Goal: Information Seeking & Learning: Learn about a topic

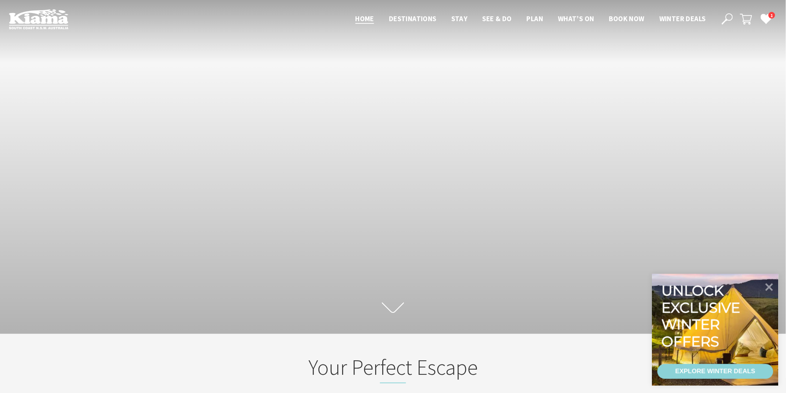
scroll to position [133, 794]
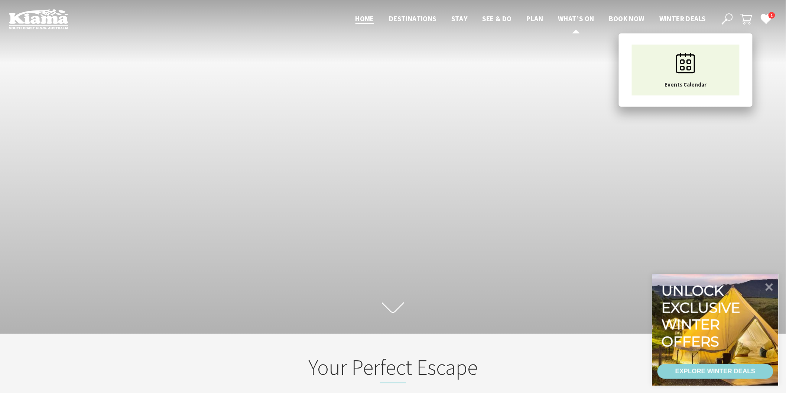
click at [577, 15] on span "What’s On" at bounding box center [576, 18] width 36 height 9
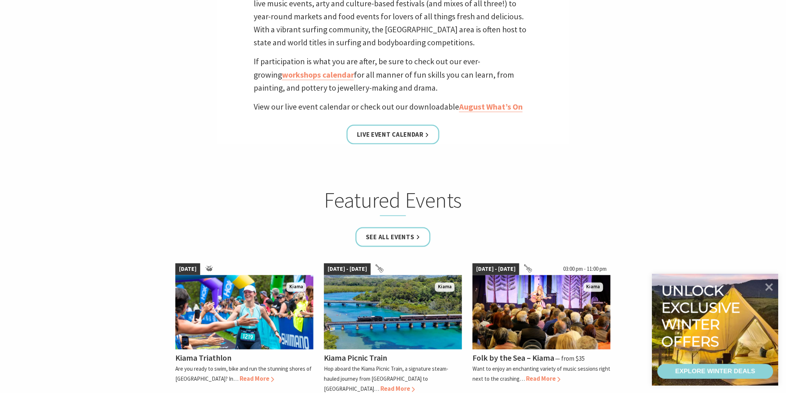
scroll to position [330, 0]
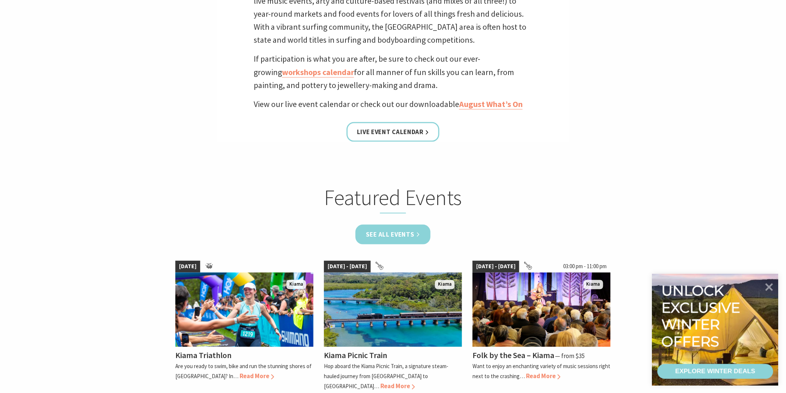
click at [407, 229] on link "See all Events" at bounding box center [393, 235] width 75 height 20
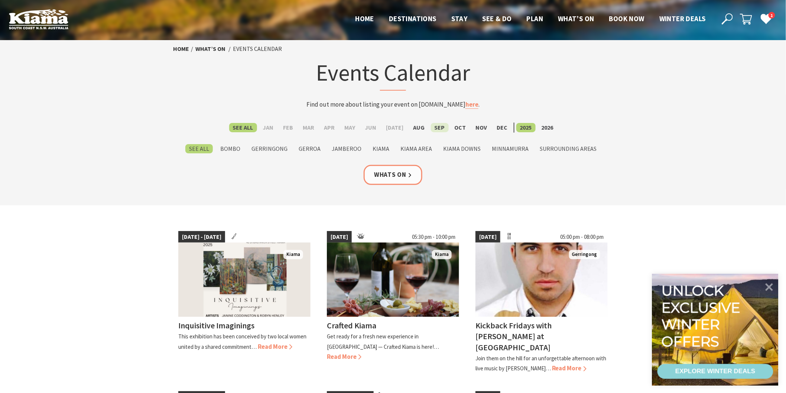
click at [434, 127] on label "Sep" at bounding box center [440, 127] width 18 height 9
click at [0, 0] on input "Sep" at bounding box center [0, 0] width 0 height 0
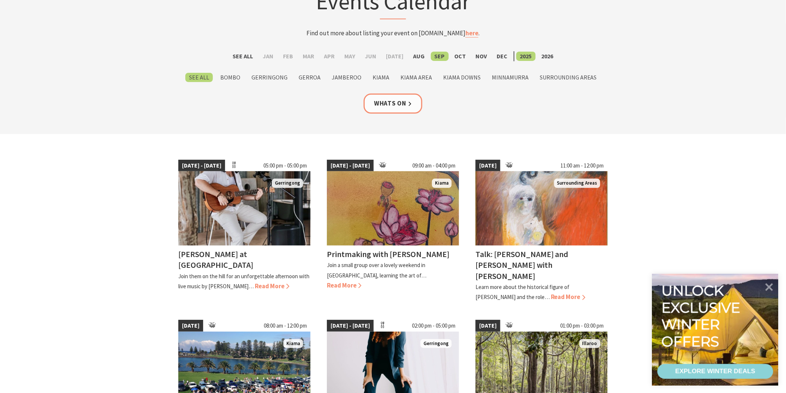
scroll to position [83, 0]
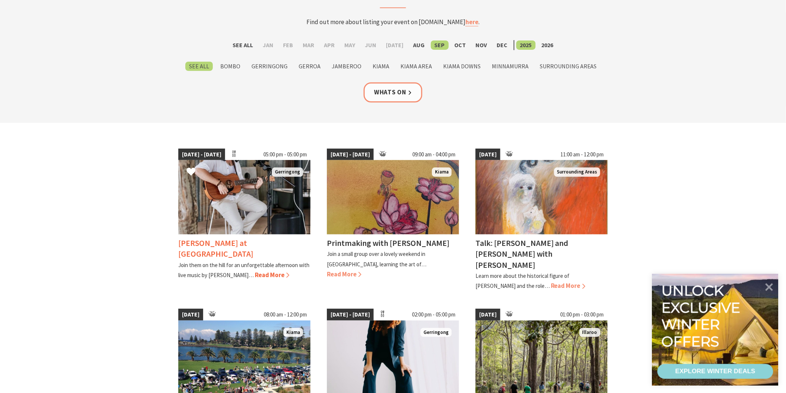
click at [230, 273] on div "Tayvin Martins at Crooked River Estate Join them on the hill for an unforgettab…" at bounding box center [244, 258] width 132 height 46
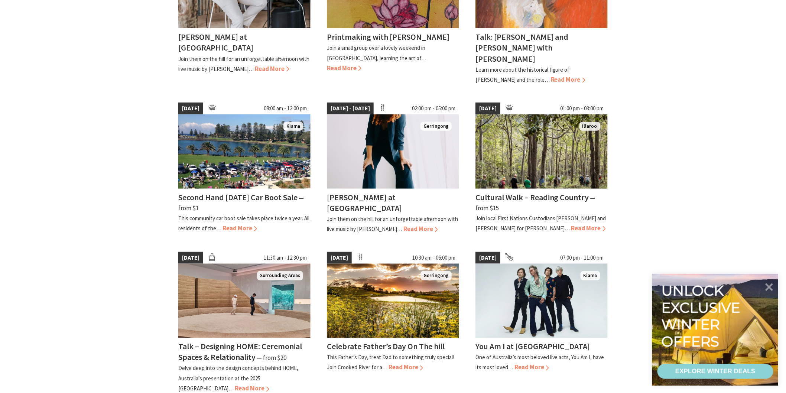
scroll to position [330, 0]
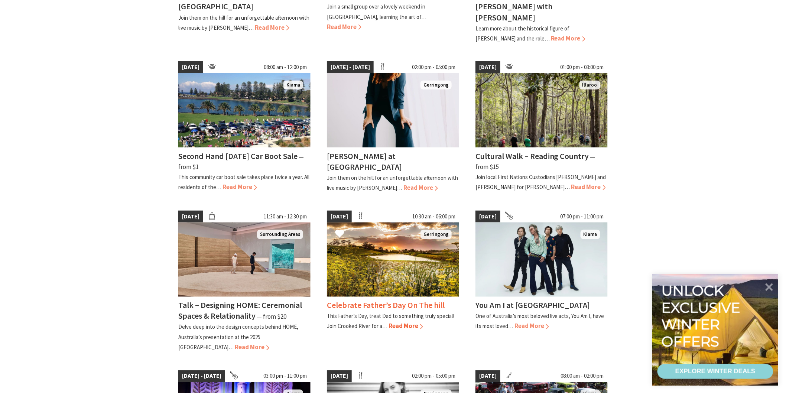
click at [394, 269] on img at bounding box center [393, 260] width 132 height 74
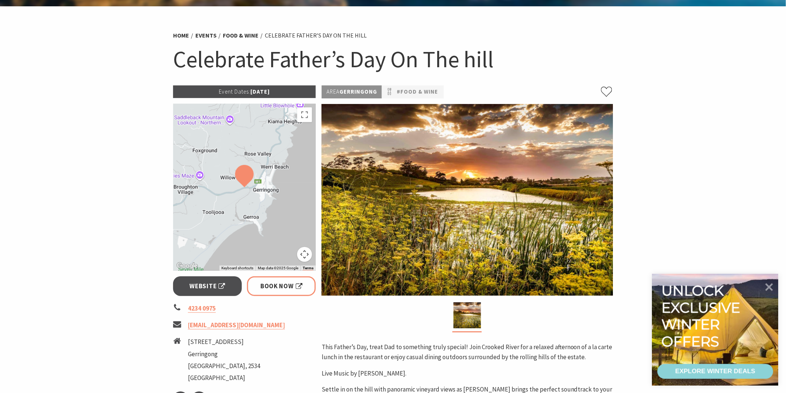
scroll to position [83, 0]
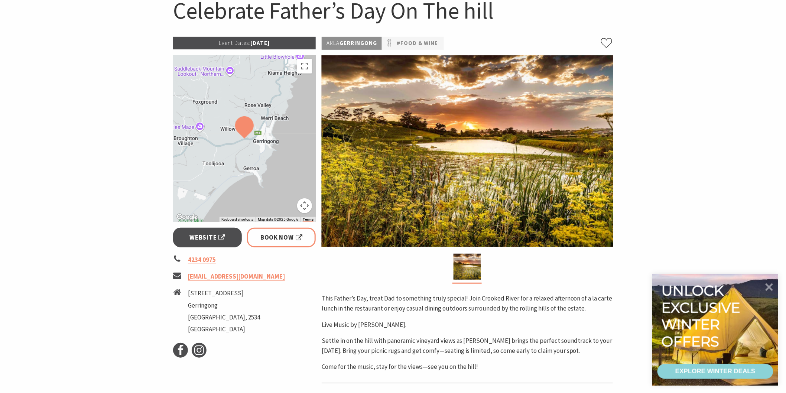
click at [709, 116] on section "Home Events Food & Wine Celebrate Father’s Day On The hill Celebrate Father’s D…" at bounding box center [393, 201] width 786 height 486
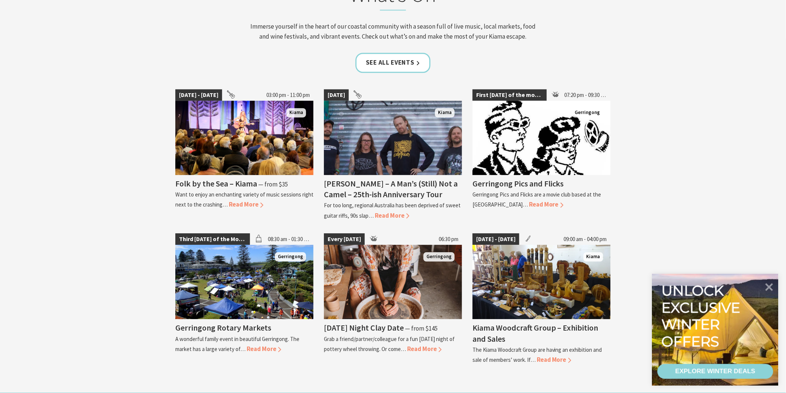
scroll to position [743, 0]
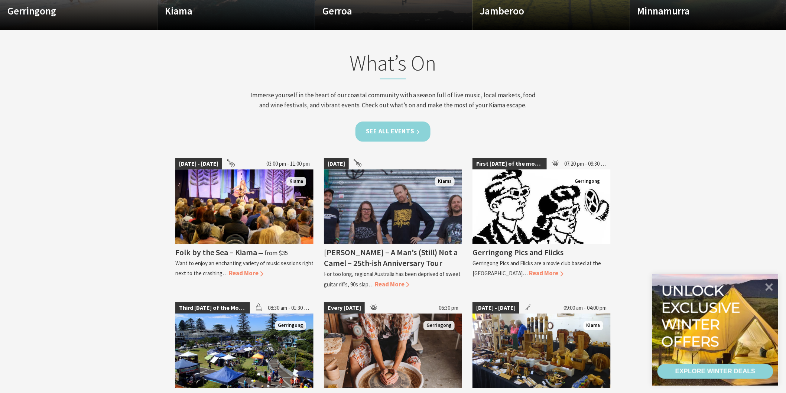
click at [404, 132] on link "See all Events" at bounding box center [393, 132] width 75 height 20
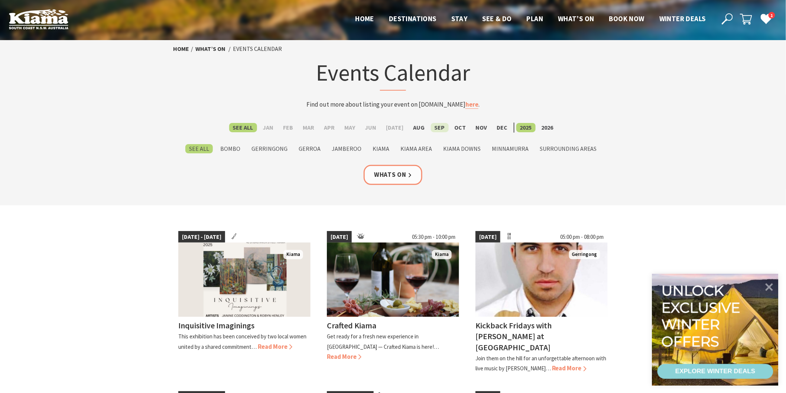
click at [437, 129] on label "Sep" at bounding box center [440, 127] width 18 height 9
click at [0, 0] on input "Sep" at bounding box center [0, 0] width 0 height 0
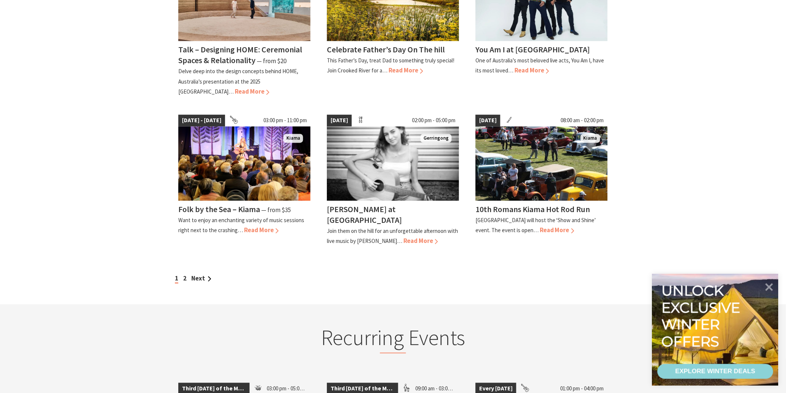
scroll to position [619, 0]
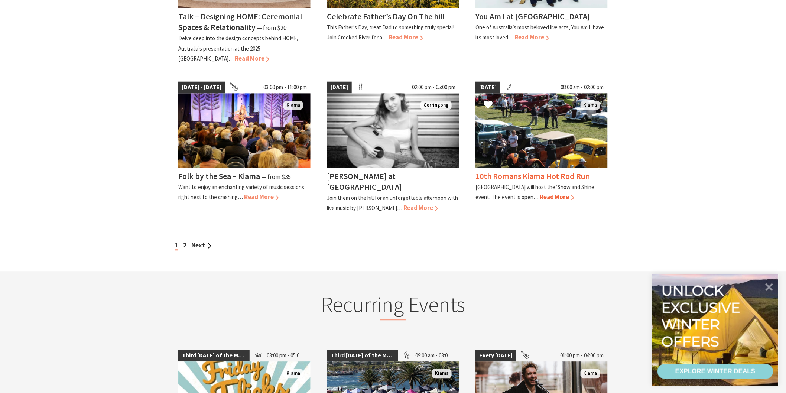
click at [541, 139] on img at bounding box center [542, 130] width 132 height 74
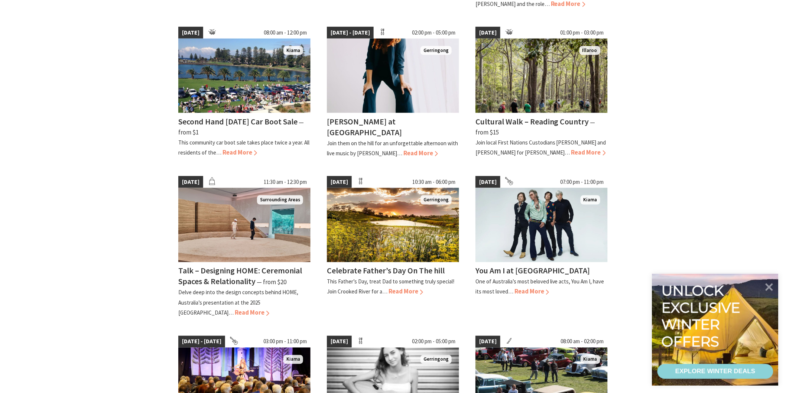
scroll to position [330, 0]
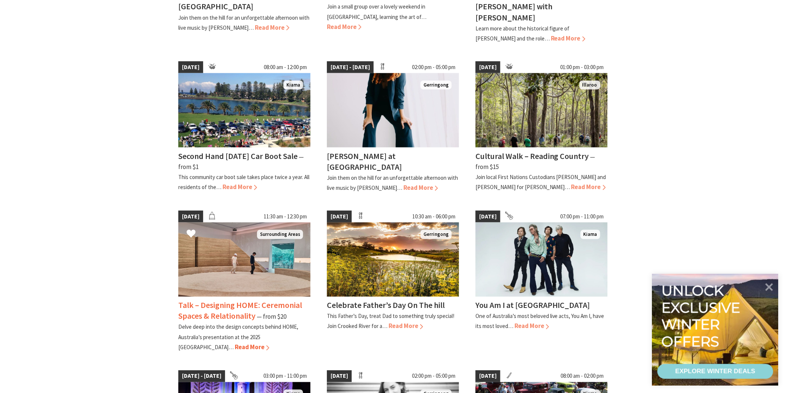
click at [245, 259] on img at bounding box center [244, 260] width 132 height 74
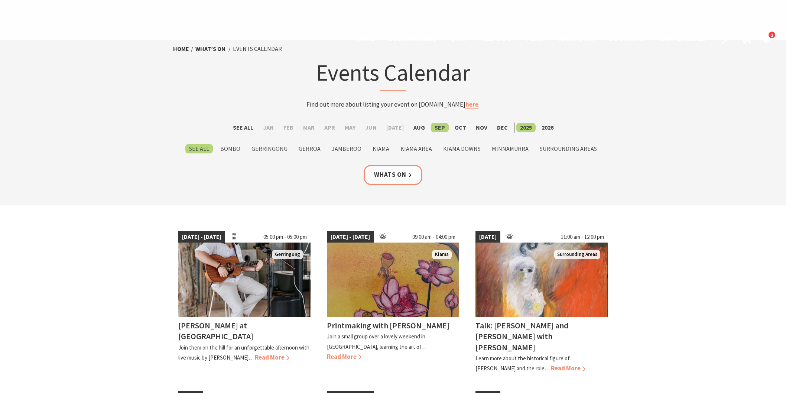
scroll to position [330, 0]
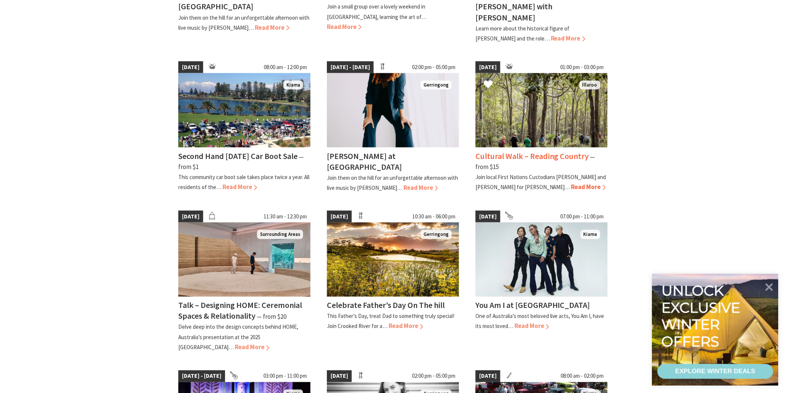
click at [551, 111] on img at bounding box center [542, 110] width 132 height 74
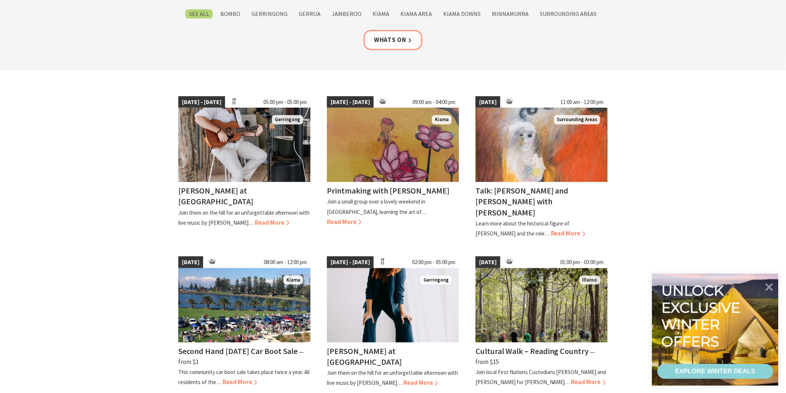
scroll to position [124, 0]
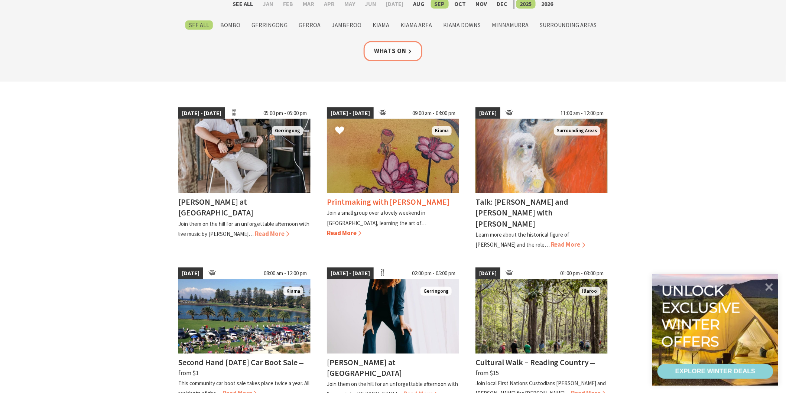
click at [395, 164] on img at bounding box center [393, 156] width 132 height 74
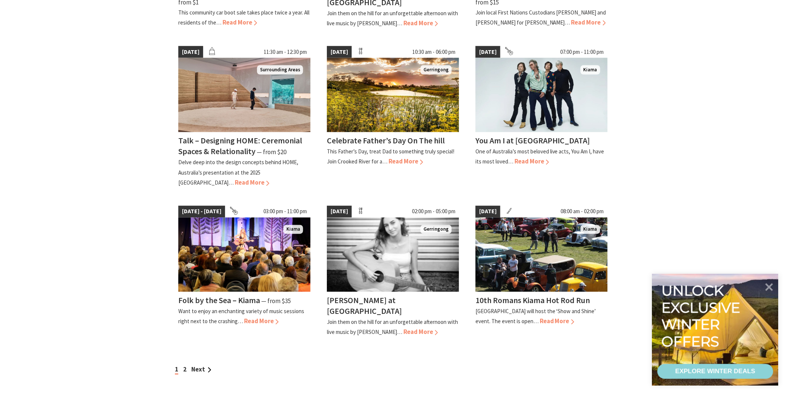
scroll to position [495, 0]
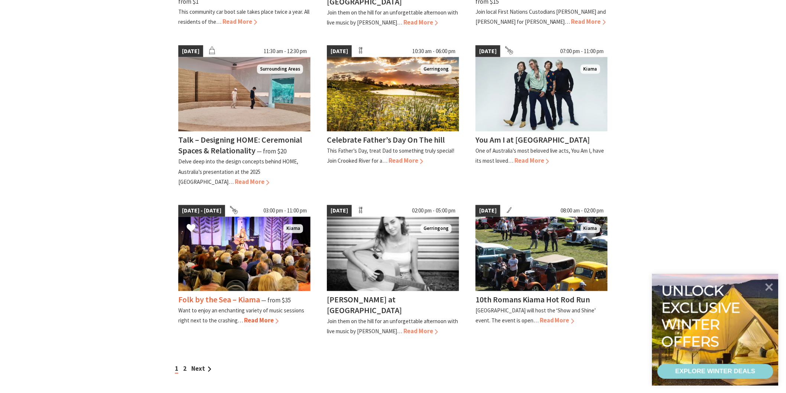
click at [235, 245] on img at bounding box center [244, 254] width 132 height 74
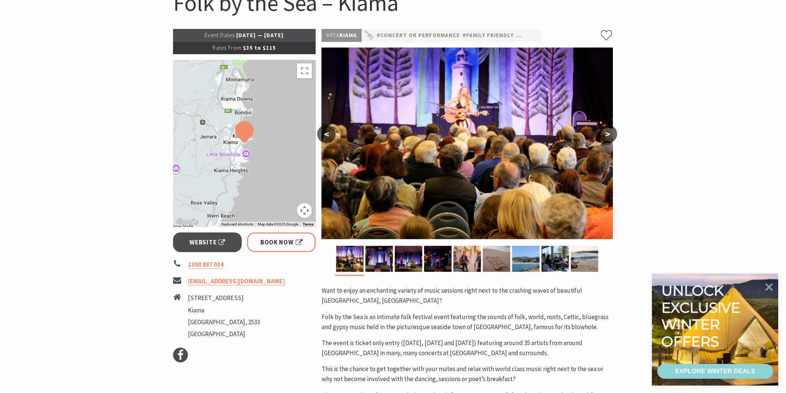
scroll to position [41, 0]
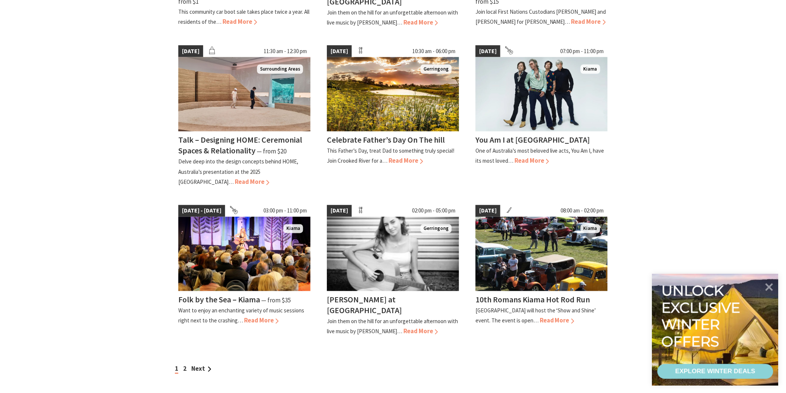
scroll to position [537, 0]
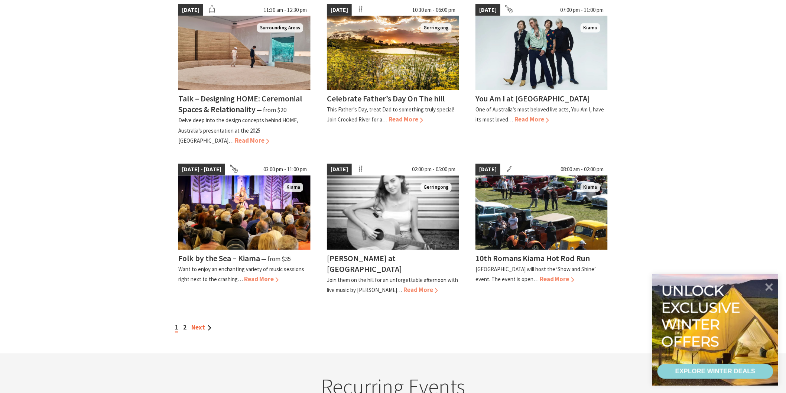
click at [204, 324] on link "Next" at bounding box center [201, 328] width 20 height 8
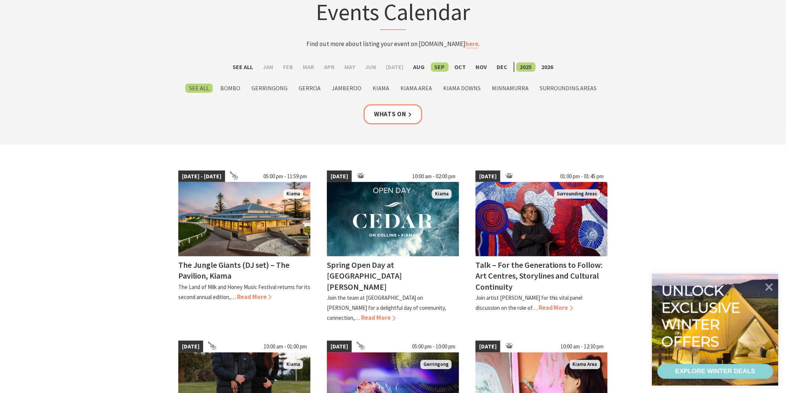
scroll to position [83, 0]
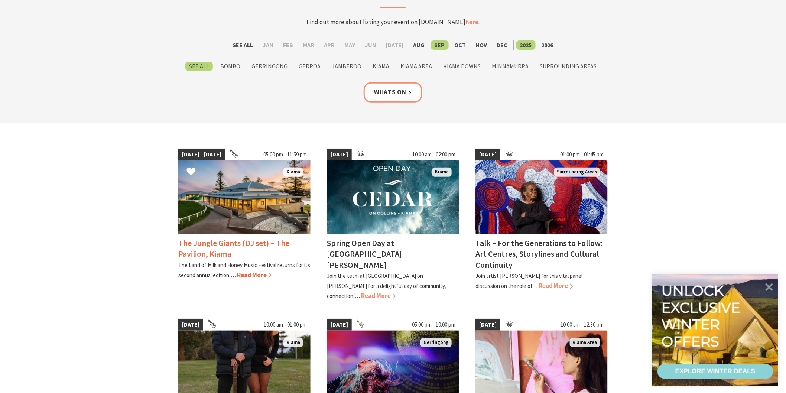
click at [229, 248] on h4 "The Jungle Giants (DJ set) – The Pavilion, Kiama" at bounding box center [233, 248] width 111 height 21
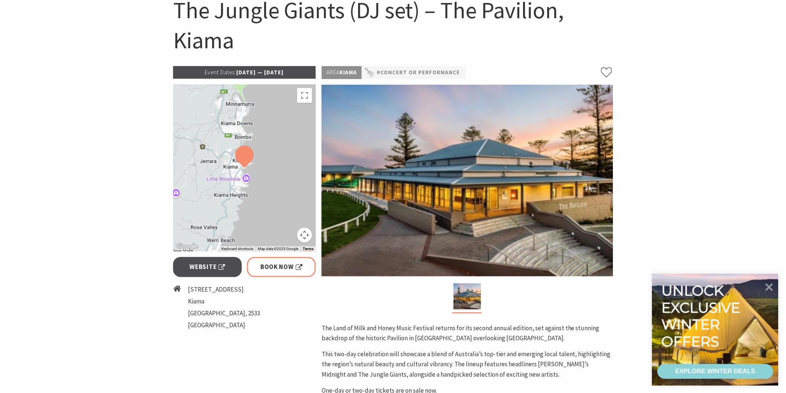
scroll to position [124, 0]
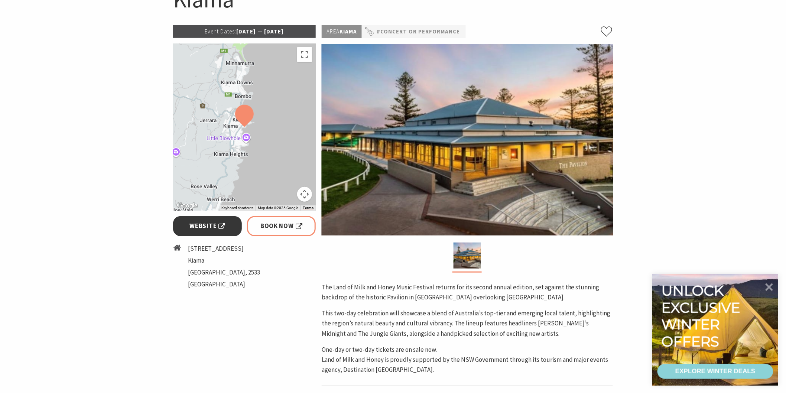
click at [207, 223] on span "Website" at bounding box center [208, 226] width 36 height 10
click at [207, 224] on span "Website" at bounding box center [208, 226] width 36 height 10
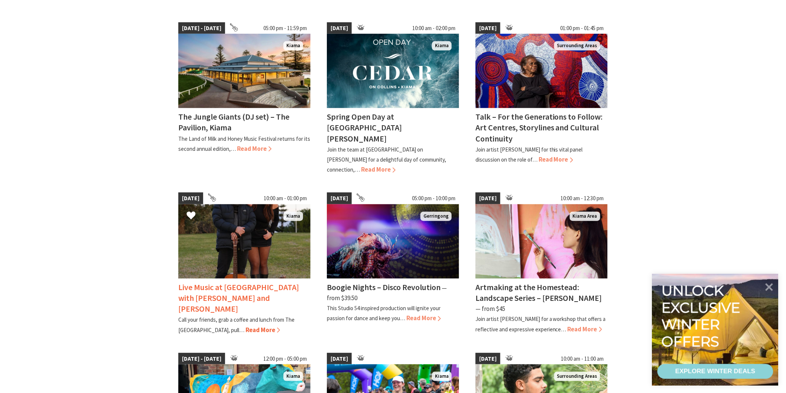
scroll to position [206, 0]
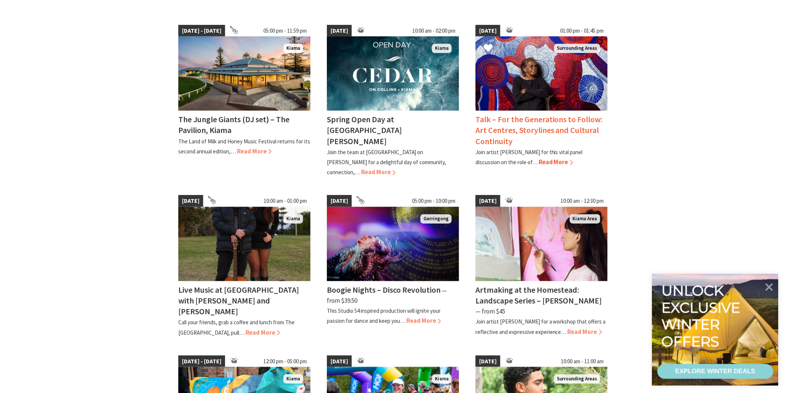
click at [553, 83] on img at bounding box center [542, 73] width 132 height 74
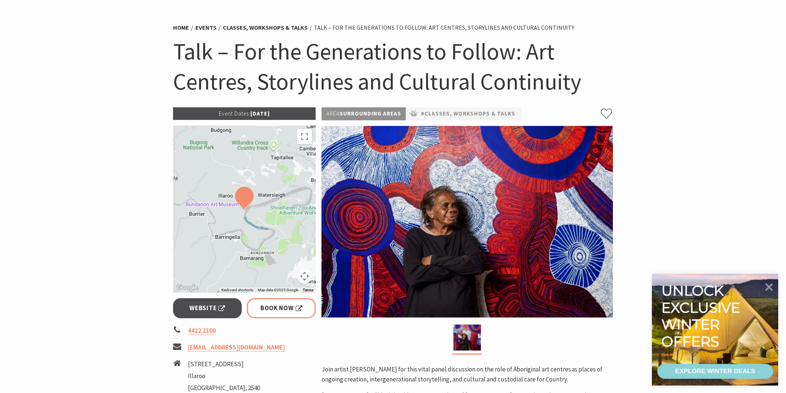
scroll to position [41, 0]
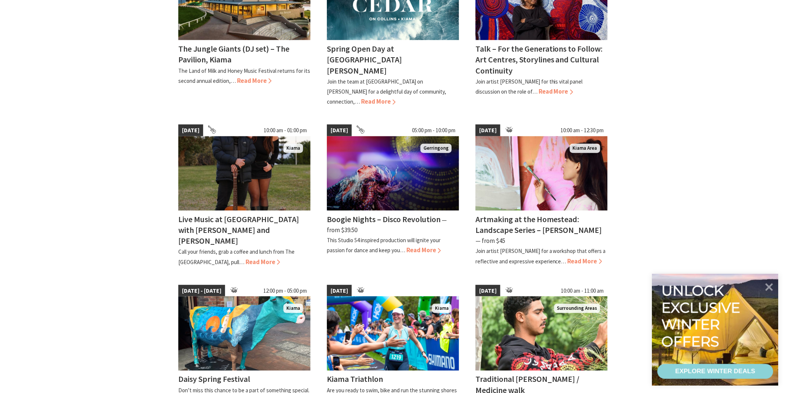
scroll to position [289, 0]
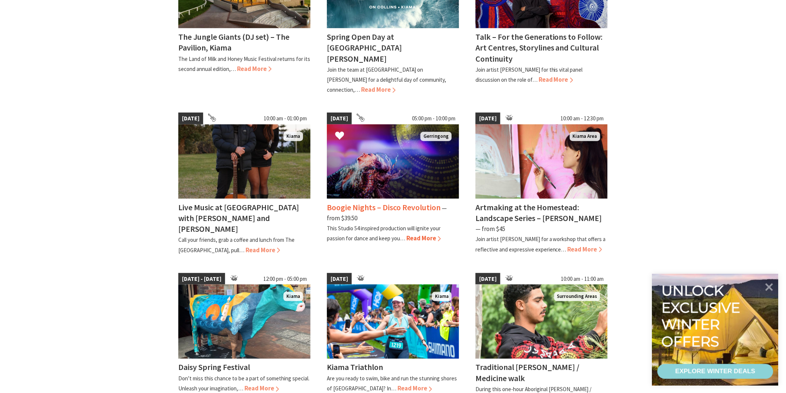
click at [400, 167] on img at bounding box center [393, 162] width 132 height 74
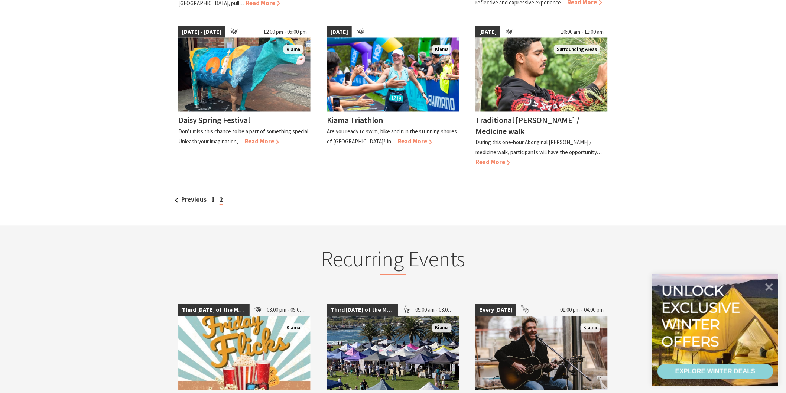
scroll to position [537, 0]
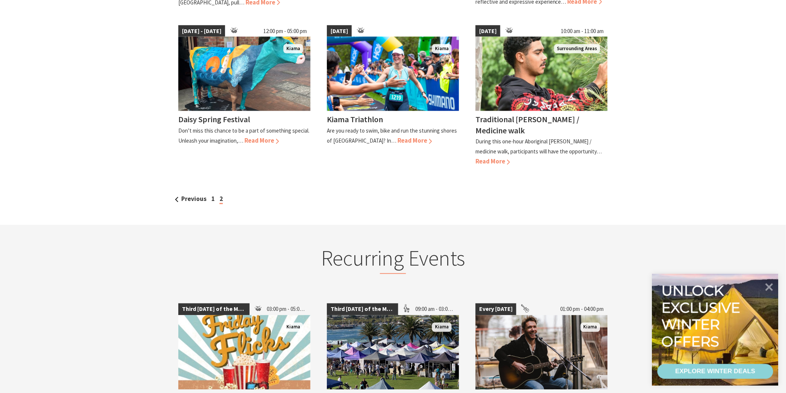
click at [210, 194] on div "Previous 1 2" at bounding box center [393, 199] width 440 height 10
click at [212, 195] on link "1" at bounding box center [212, 199] width 3 height 8
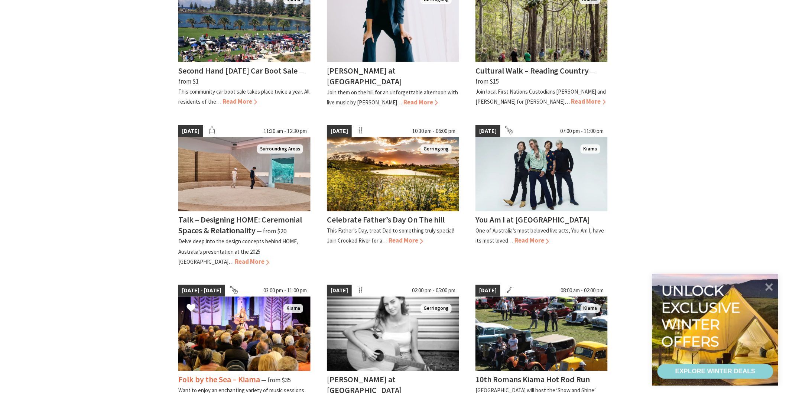
scroll to position [413, 0]
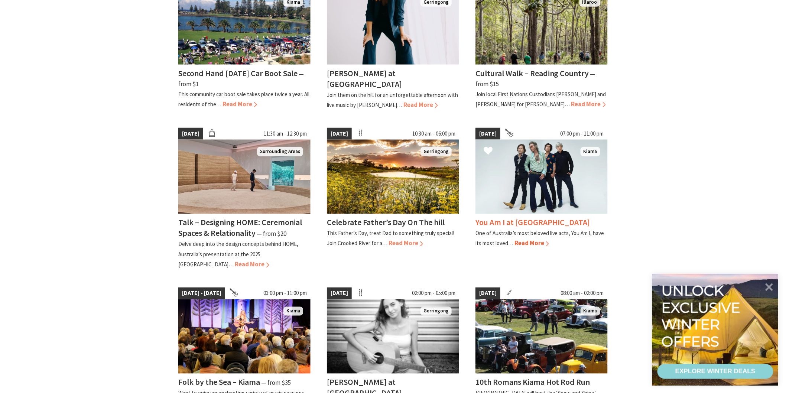
click at [517, 180] on img at bounding box center [542, 177] width 132 height 74
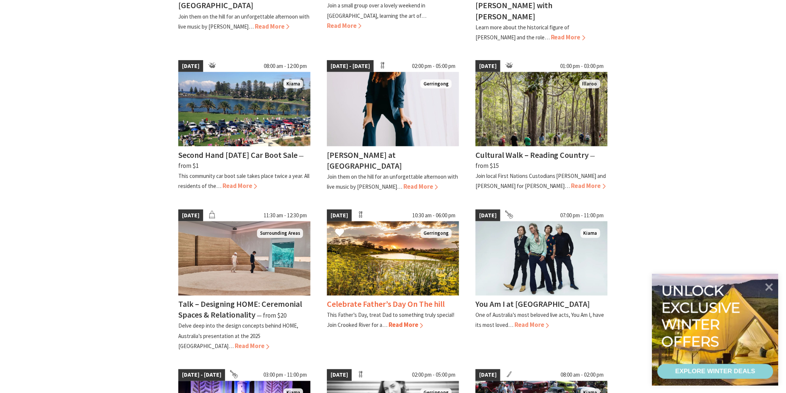
scroll to position [330, 0]
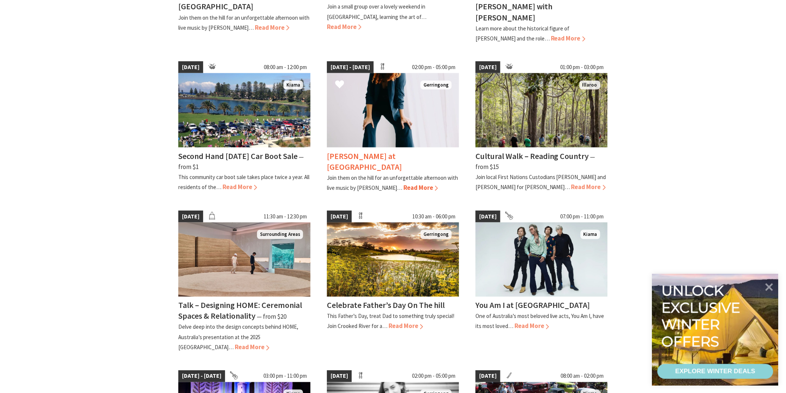
click at [385, 151] on h4 "[PERSON_NAME] at [GEOGRAPHIC_DATA]" at bounding box center [364, 161] width 75 height 21
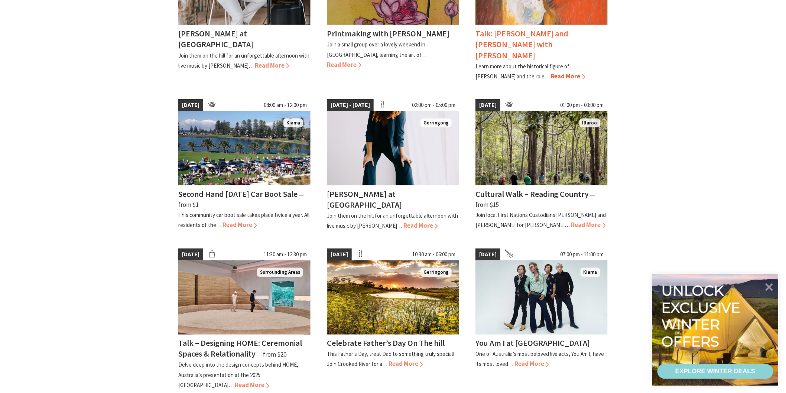
scroll to position [289, 0]
